Goal: Navigation & Orientation: Find specific page/section

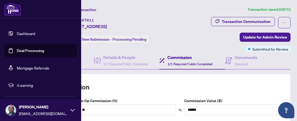
click at [23, 35] on link "Dashboard" at bounding box center [26, 33] width 18 height 5
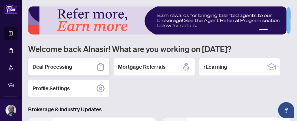
click at [71, 63] on h2 "Deal Processing" at bounding box center [52, 67] width 40 height 8
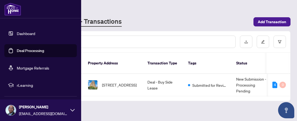
click at [21, 34] on link "Dashboard" at bounding box center [26, 33] width 18 height 5
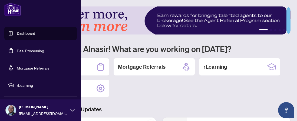
click at [38, 51] on link "Deal Processing" at bounding box center [30, 50] width 27 height 5
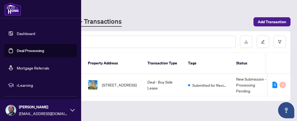
click at [26, 34] on link "Dashboard" at bounding box center [26, 33] width 18 height 5
